Goal: Use online tool/utility: Utilize a website feature to perform a specific function

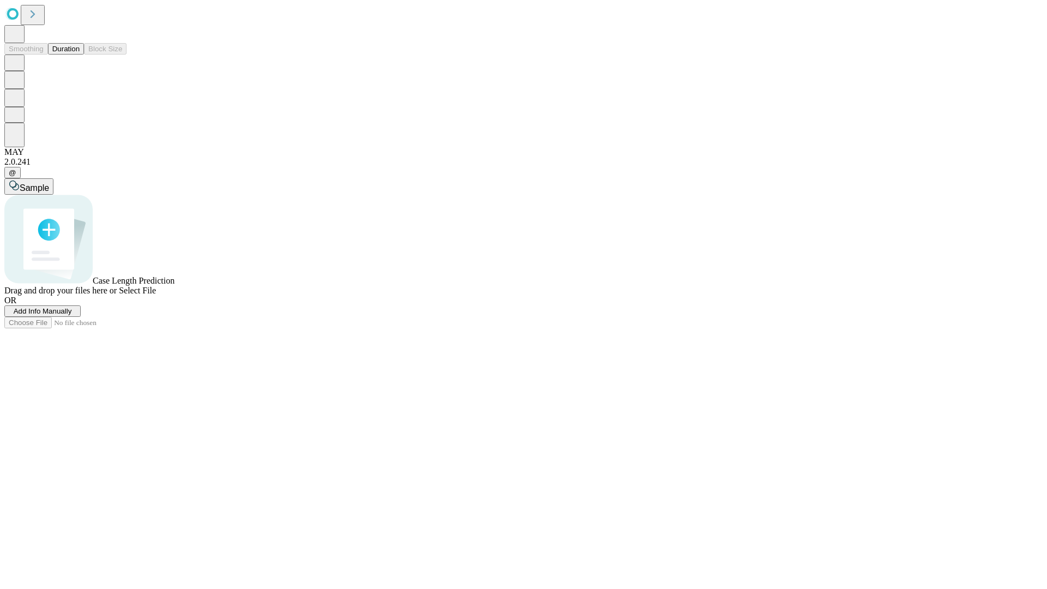
click at [80, 55] on button "Duration" at bounding box center [66, 48] width 36 height 11
click at [72, 315] on span "Add Info Manually" at bounding box center [43, 311] width 58 height 8
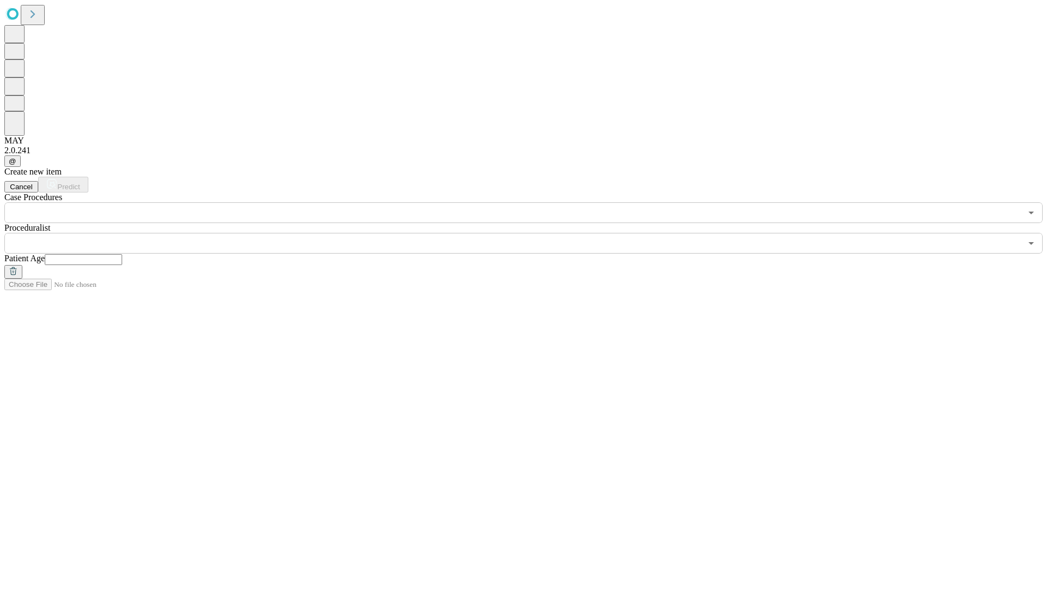
click at [122, 254] on input "text" at bounding box center [83, 259] width 77 height 11
type input "**"
click at [531, 233] on input "text" at bounding box center [512, 243] width 1017 height 21
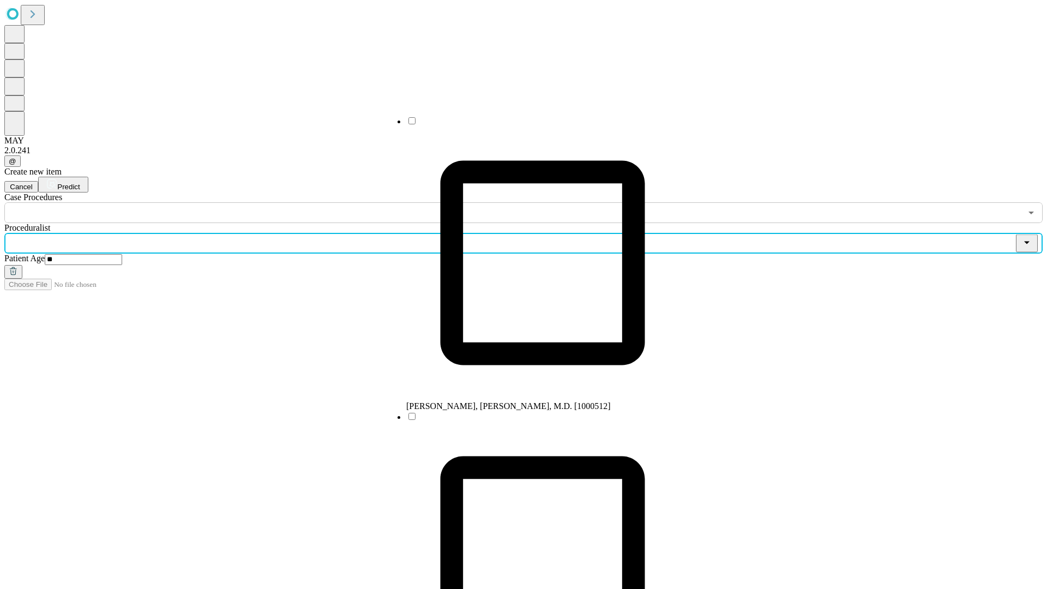
click at [531, 125] on li "[PERSON_NAME], [PERSON_NAME], M.D. [1000512]" at bounding box center [542, 263] width 273 height 295
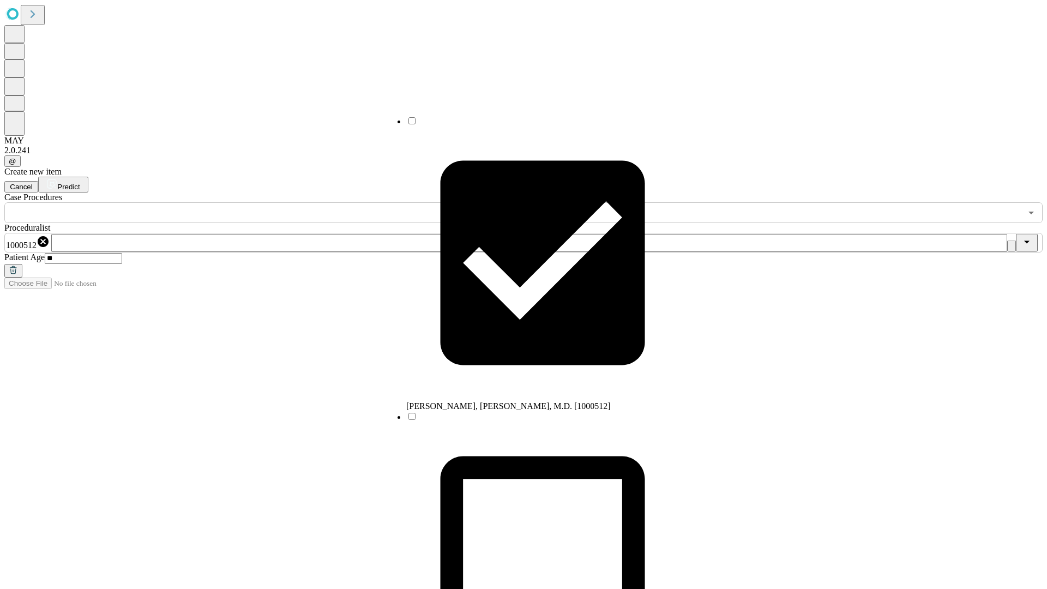
click at [229, 202] on input "text" at bounding box center [512, 212] width 1017 height 21
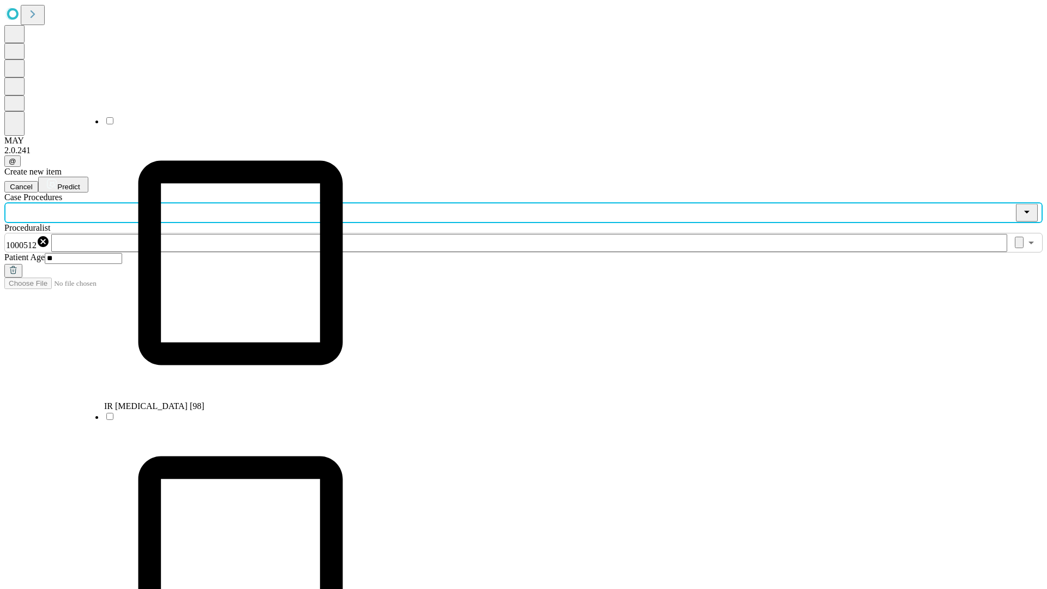
click at [229, 125] on li "IR [MEDICAL_DATA] [98]" at bounding box center [240, 263] width 273 height 295
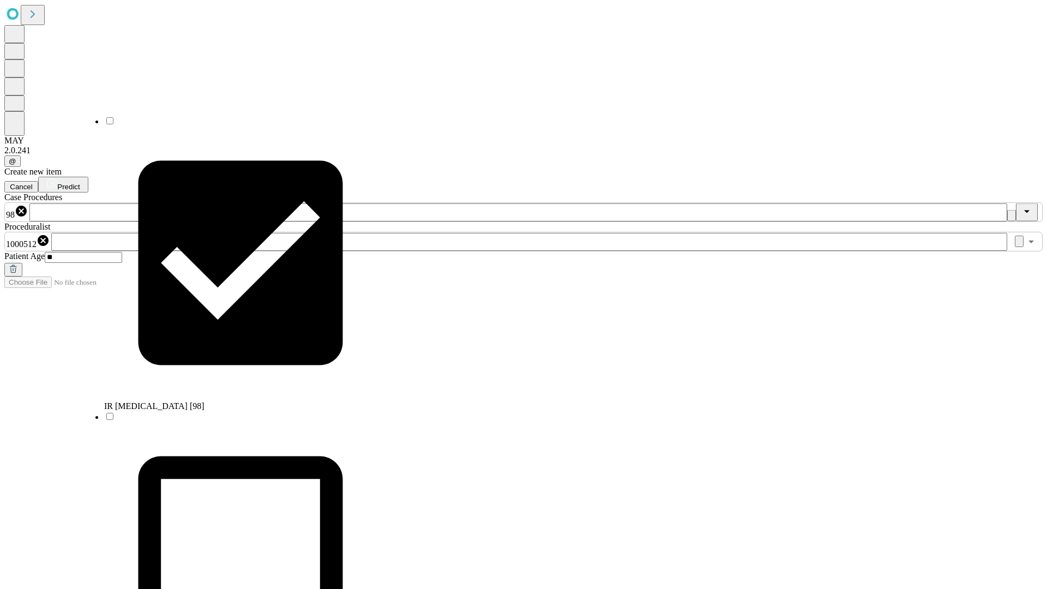
click at [80, 183] on span "Predict" at bounding box center [68, 187] width 22 height 8
